Goal: Task Accomplishment & Management: Use online tool/utility

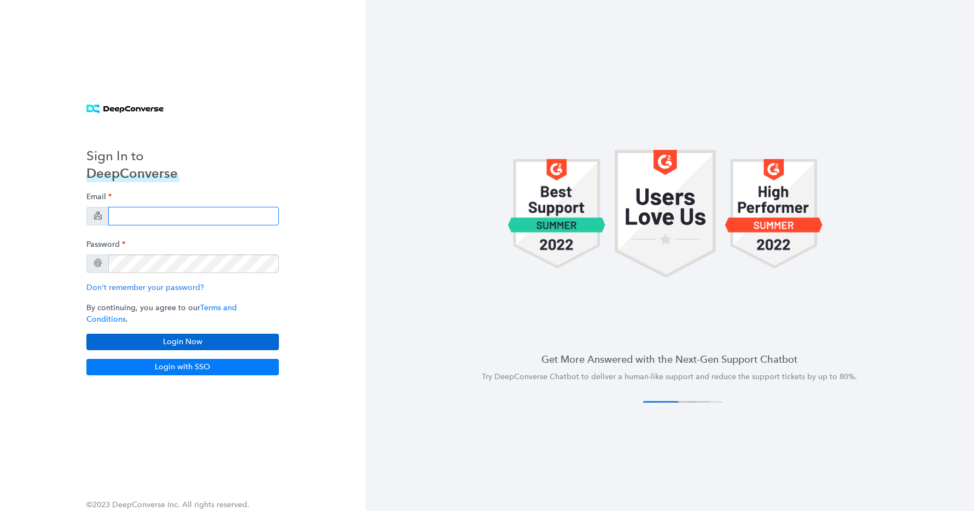
type input "[EMAIL_ADDRESS][DOMAIN_NAME]"
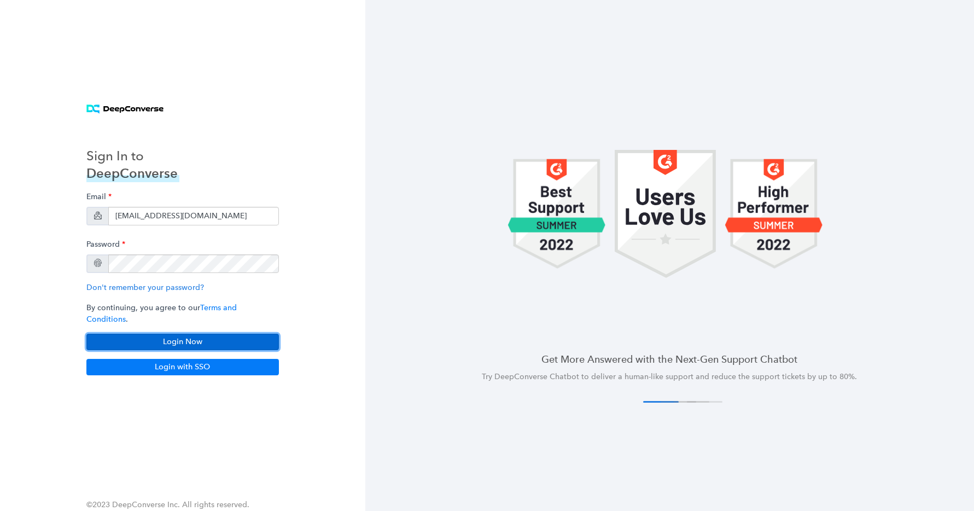
click at [172, 335] on button "Login Now" at bounding box center [182, 342] width 193 height 16
